Goal: Find specific page/section: Find specific page/section

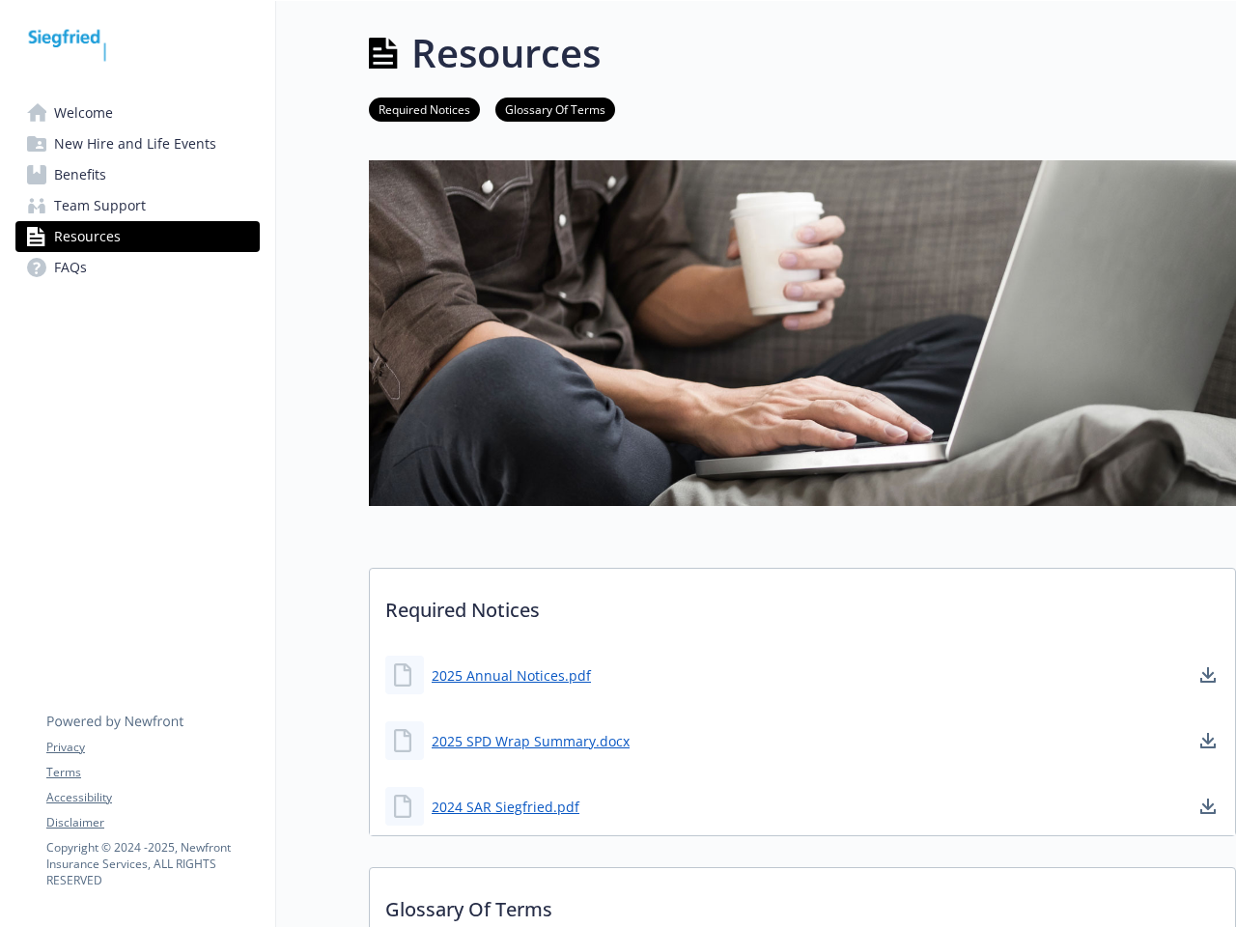
click at [618, 463] on img at bounding box center [802, 333] width 867 height 346
